Goal: Navigation & Orientation: Find specific page/section

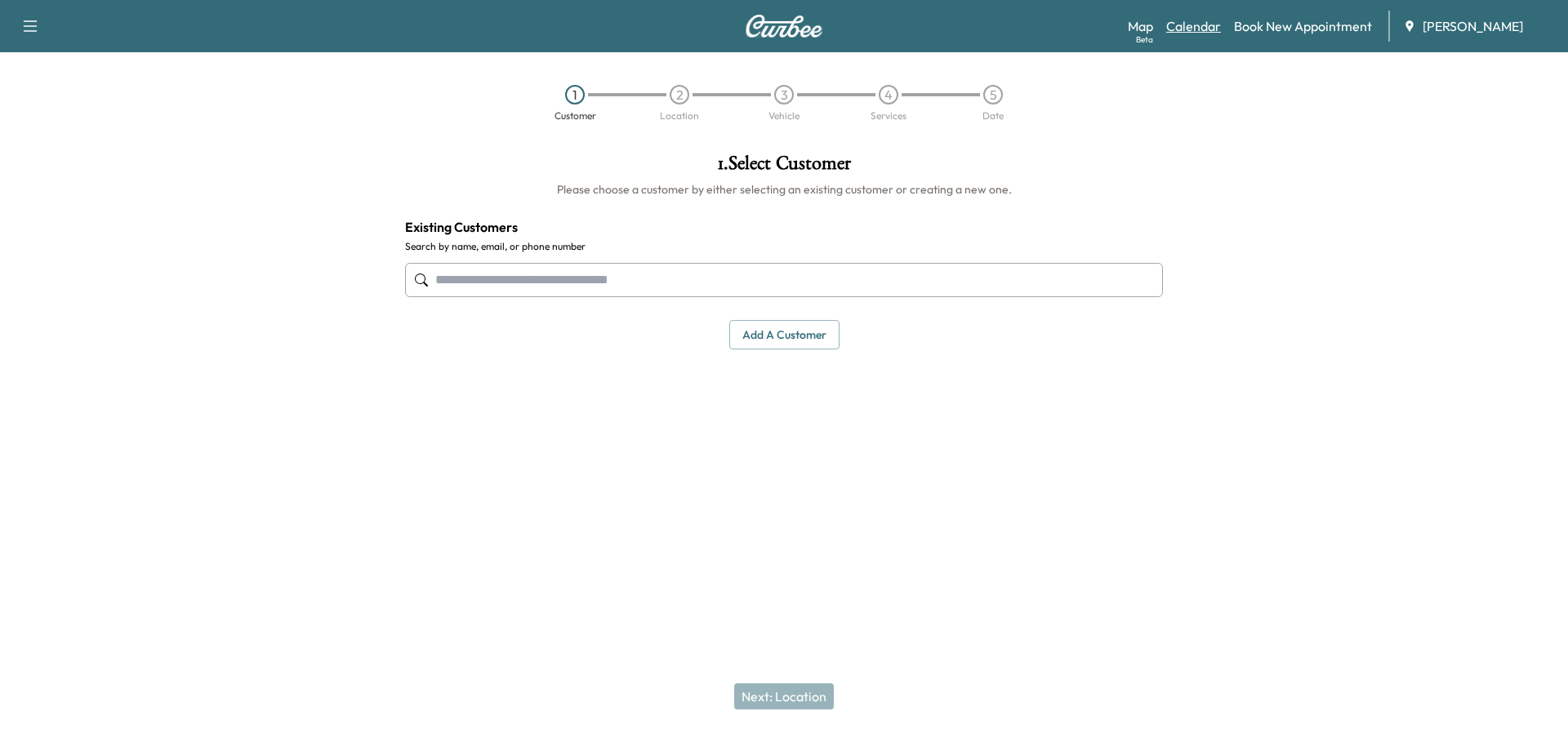
click at [1186, 27] on link "Calendar" at bounding box center [1193, 26] width 55 height 19
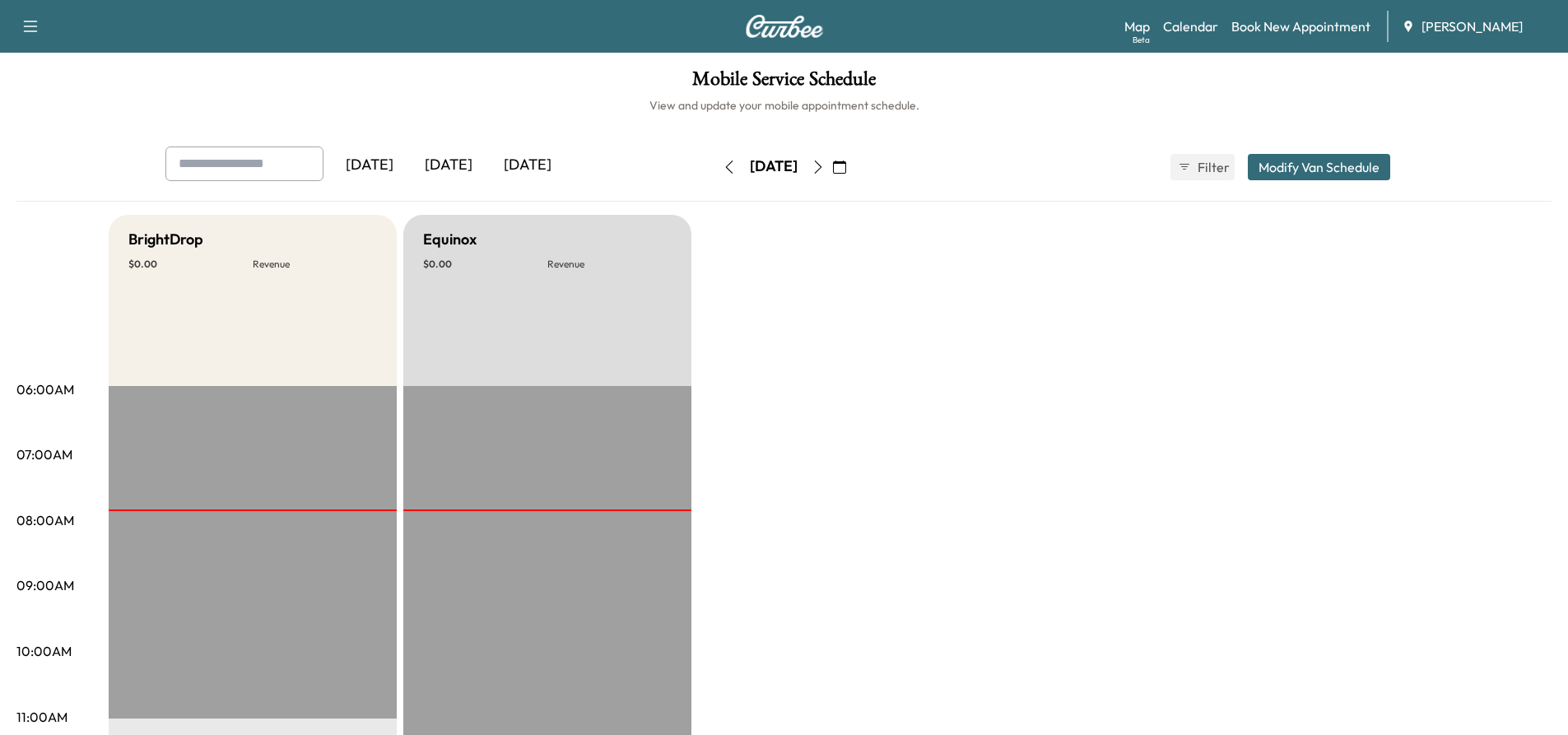
click at [825, 167] on icon "button" at bounding box center [818, 167] width 13 height 13
click at [821, 173] on icon "button" at bounding box center [818, 167] width 7 height 13
